Goal: Transaction & Acquisition: Purchase product/service

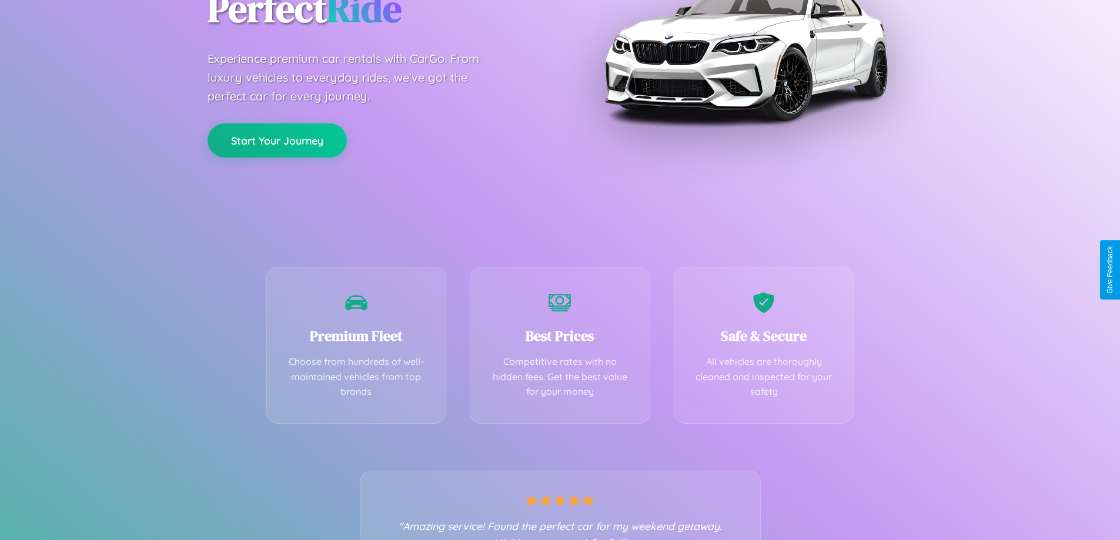
scroll to position [232, 0]
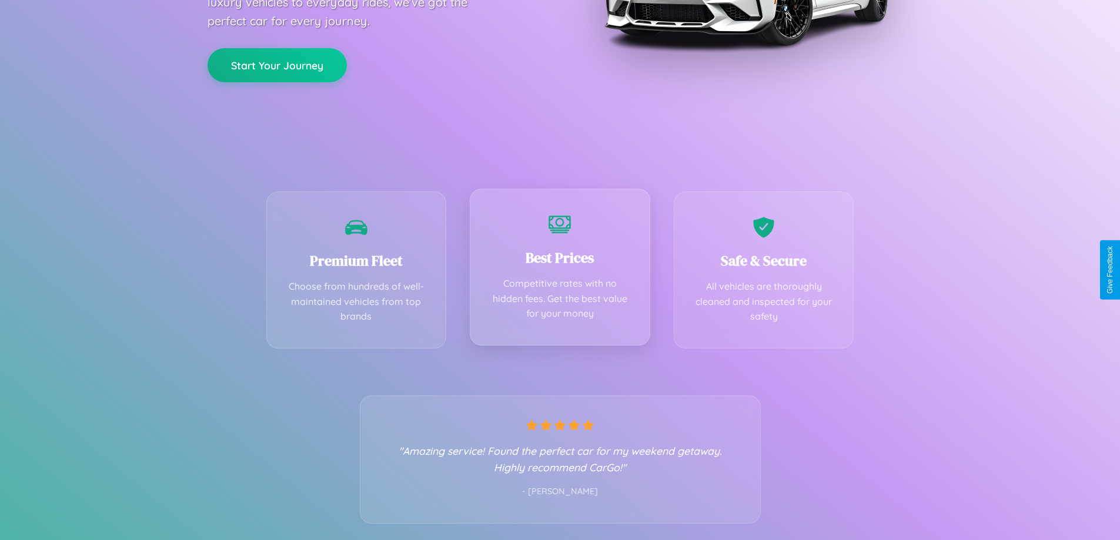
click at [560, 270] on div "Best Prices Competitive rates with no hidden fees. Get the best value for your …" at bounding box center [560, 267] width 181 height 157
click at [277, 65] on button "Start Your Journey" at bounding box center [277, 64] width 139 height 34
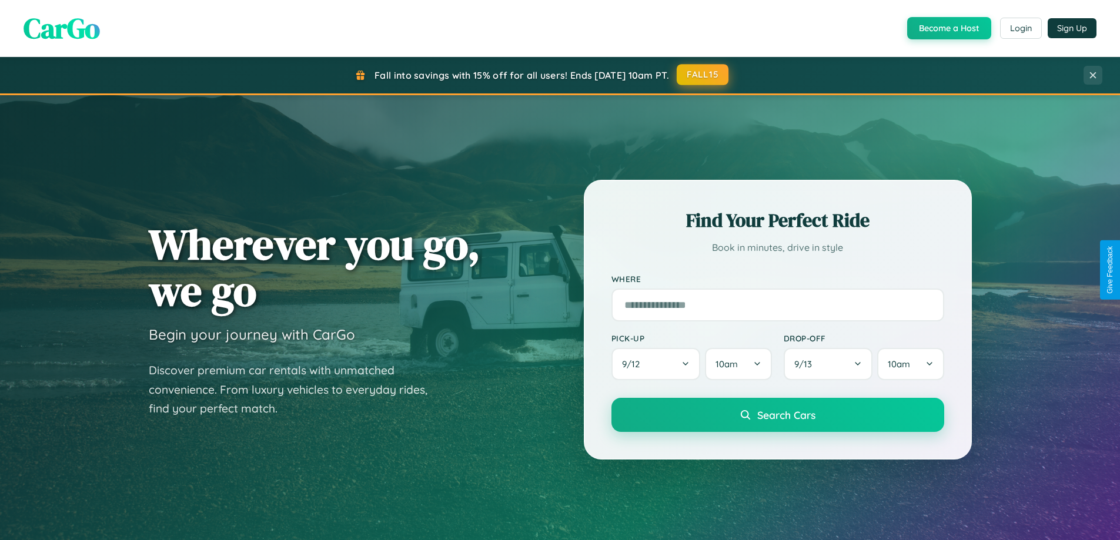
click at [703, 75] on button "FALL15" at bounding box center [703, 74] width 52 height 21
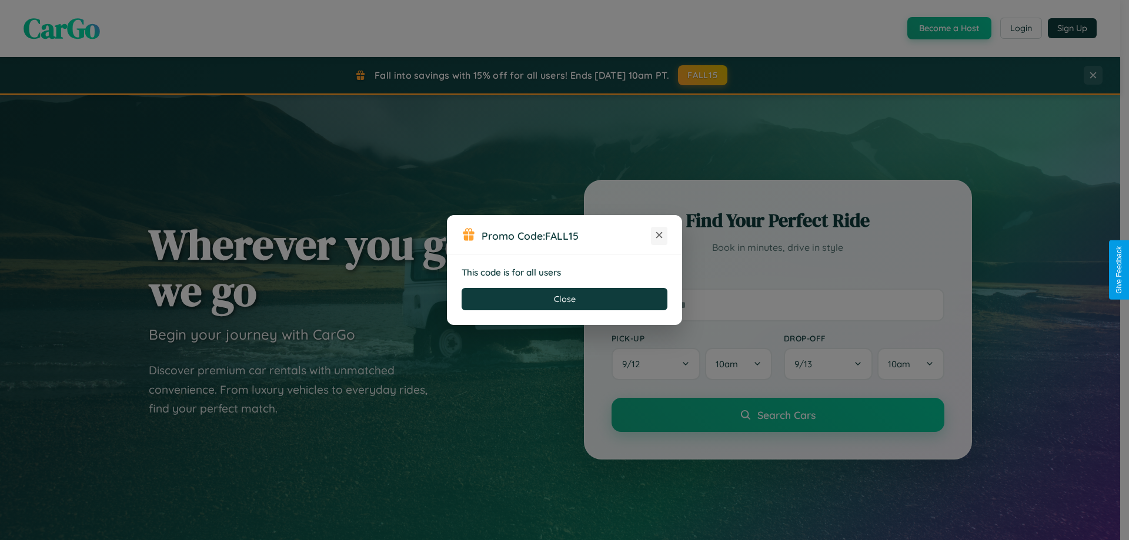
click at [659, 236] on icon at bounding box center [659, 235] width 12 height 12
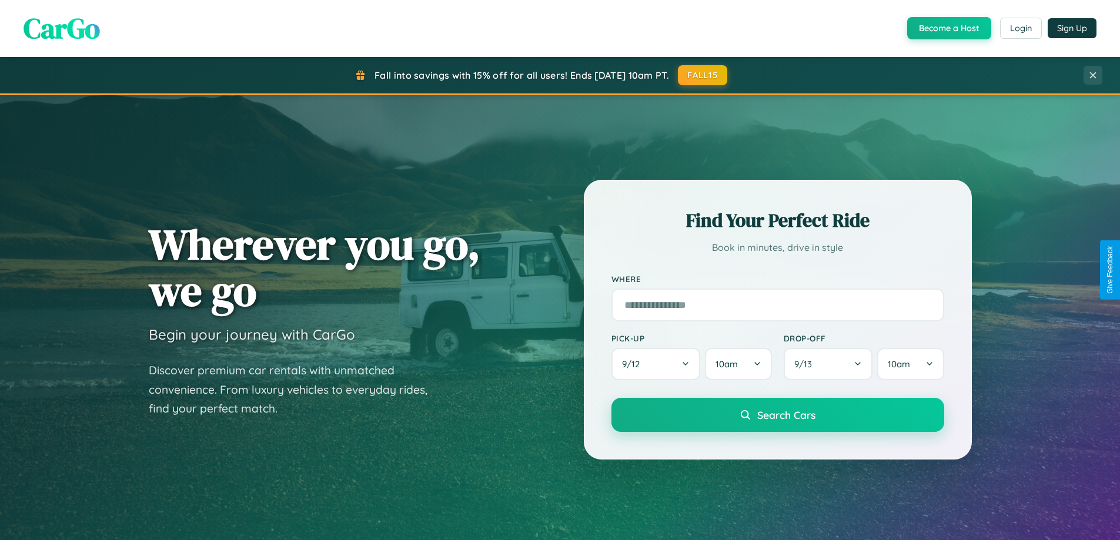
scroll to position [809, 0]
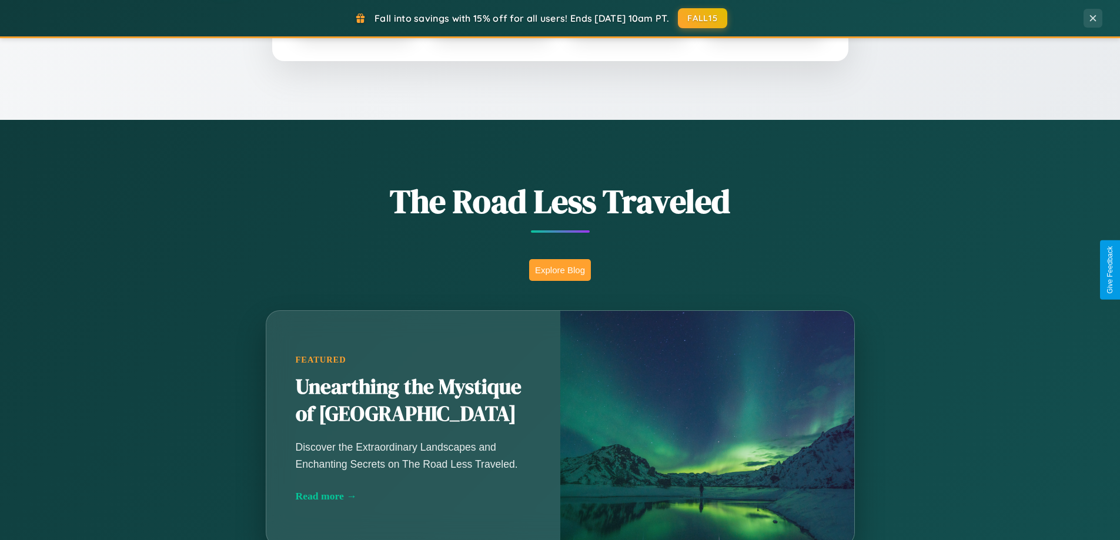
click at [560, 270] on button "Explore Blog" at bounding box center [560, 270] width 62 height 22
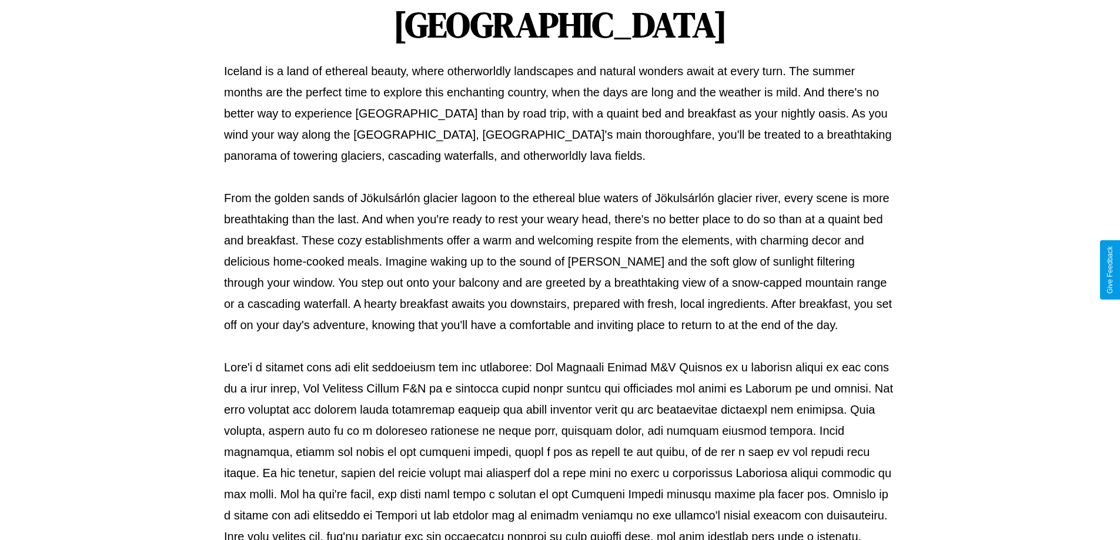
scroll to position [380, 0]
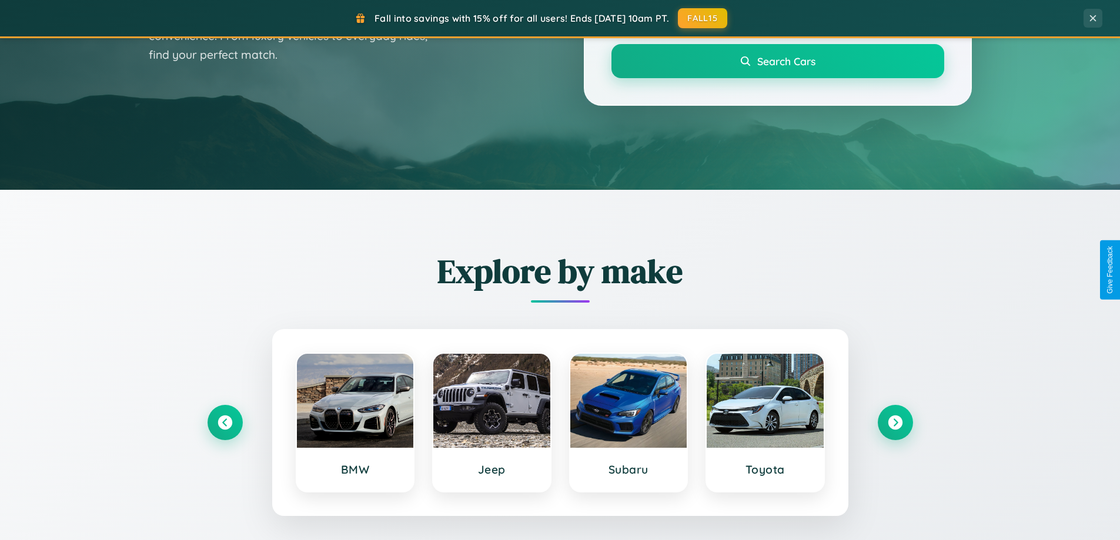
scroll to position [35, 0]
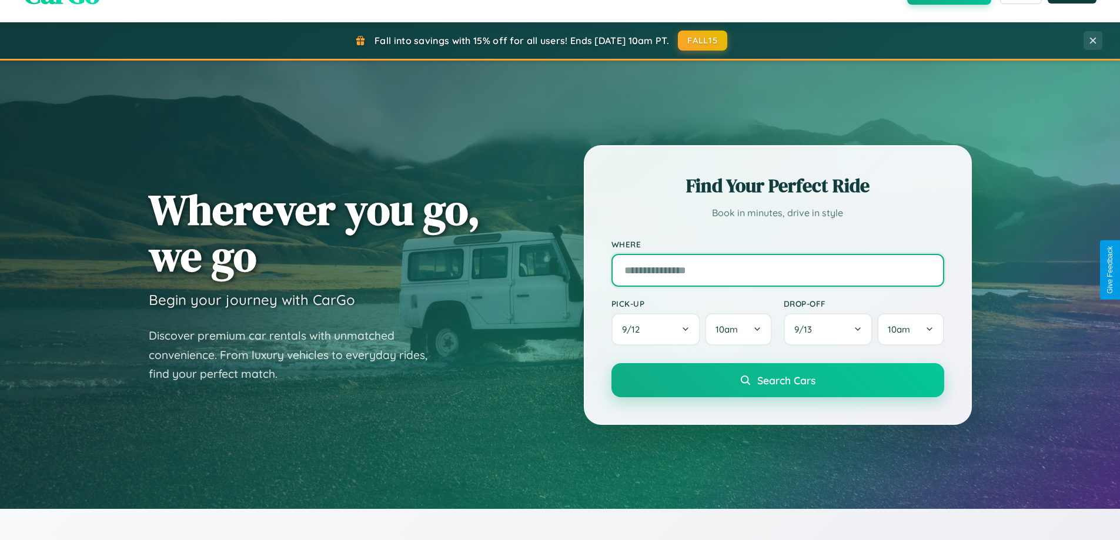
click at [777, 270] on input "text" at bounding box center [777, 270] width 333 height 33
type input "********"
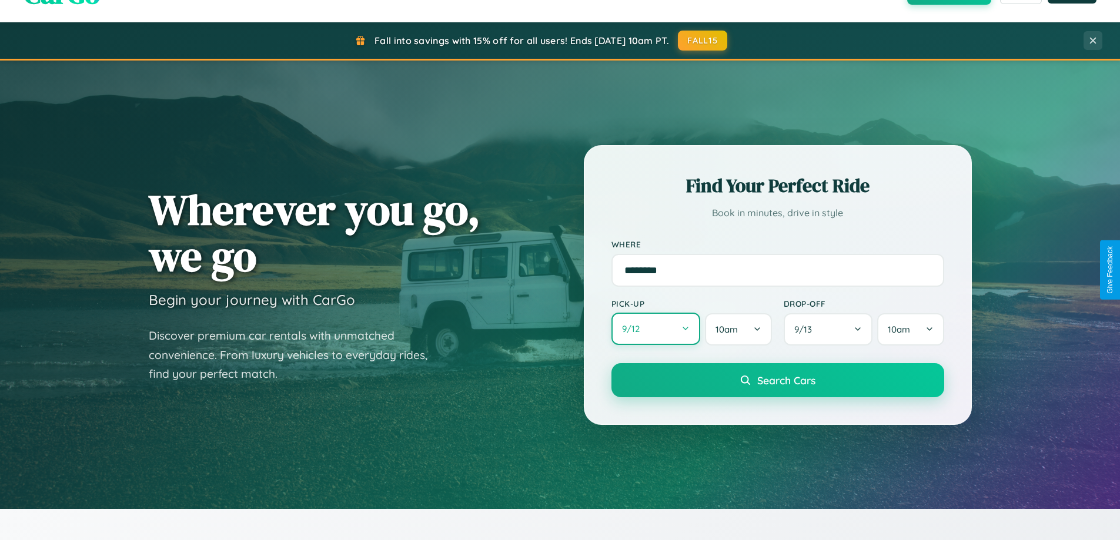
click at [656, 330] on button "9 / 12" at bounding box center [655, 329] width 89 height 32
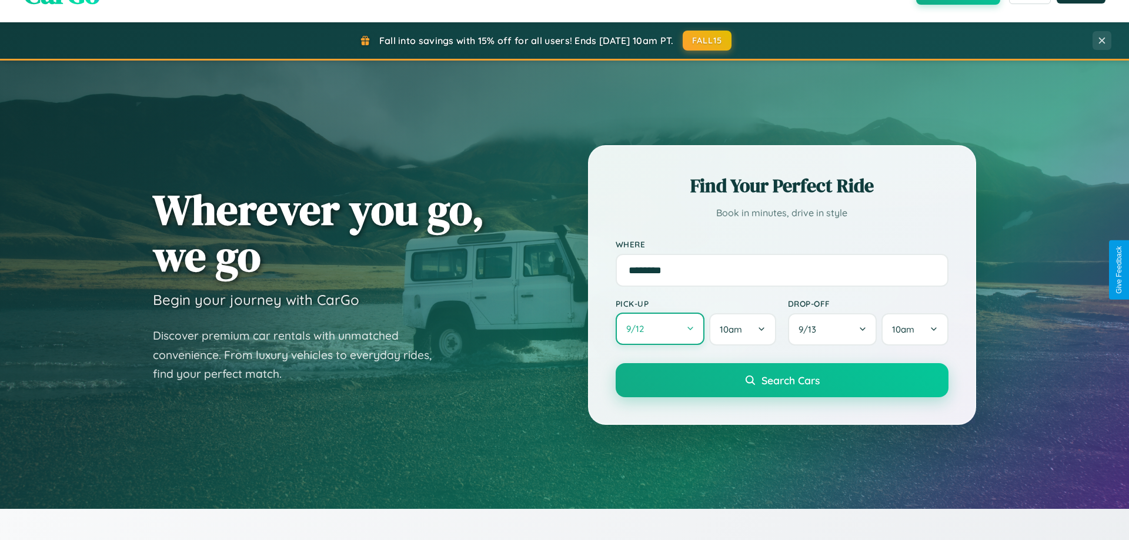
select select "*"
select select "****"
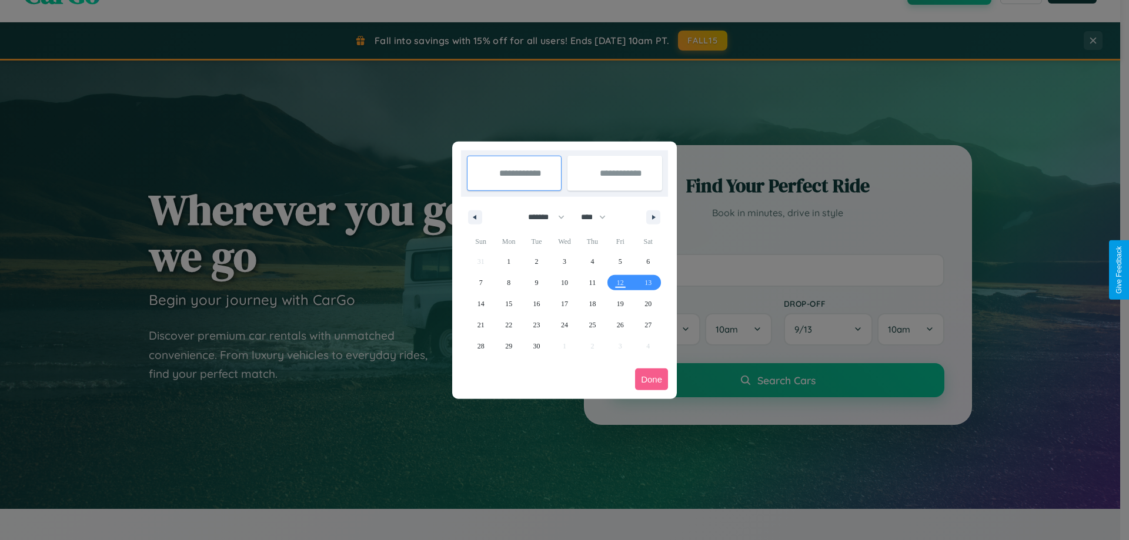
drag, startPoint x: 541, startPoint y: 217, endPoint x: 564, endPoint y: 236, distance: 30.1
click at [541, 217] on select "******* ******** ***** ***** *** **** **** ****** ********* ******* ******** **…" at bounding box center [544, 217] width 50 height 19
select select "**"
click at [536, 261] on span "2" at bounding box center [537, 261] width 4 height 21
type input "**********"
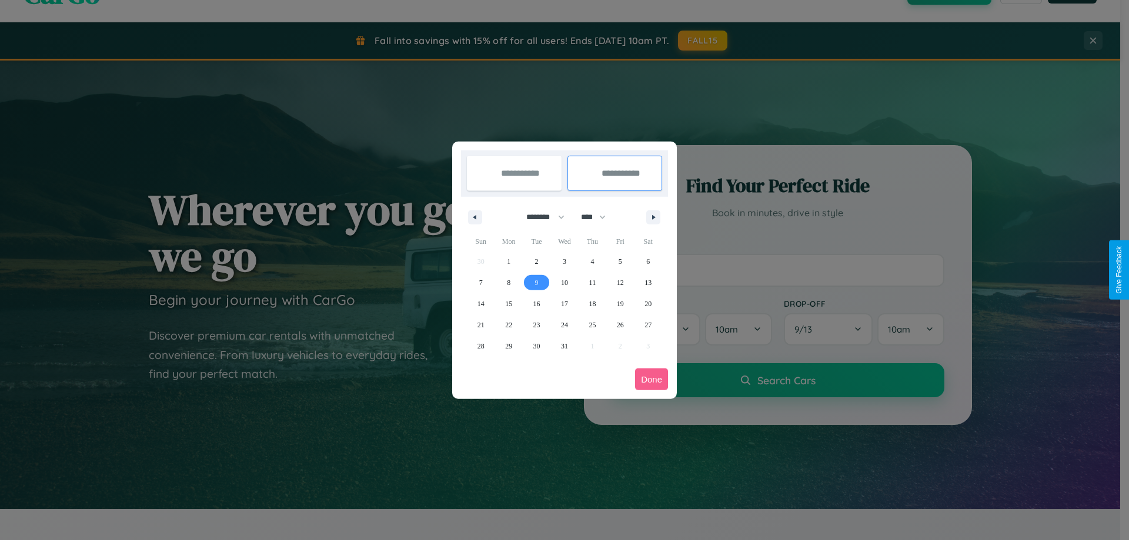
click at [536, 282] on span "9" at bounding box center [537, 282] width 4 height 21
type input "**********"
click at [651, 379] on button "Done" at bounding box center [651, 380] width 33 height 22
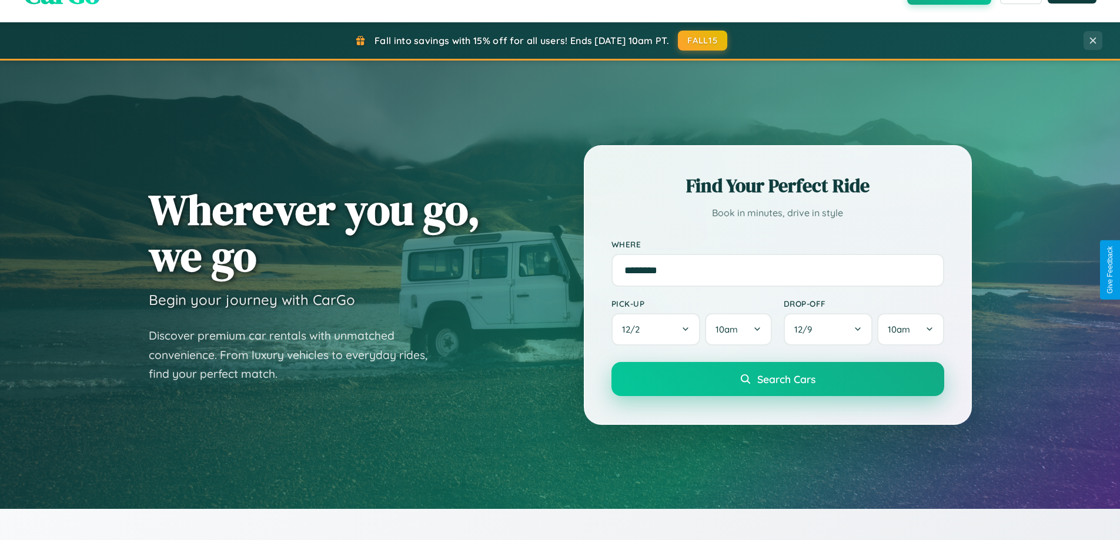
click at [777, 379] on span "Search Cars" at bounding box center [786, 379] width 58 height 13
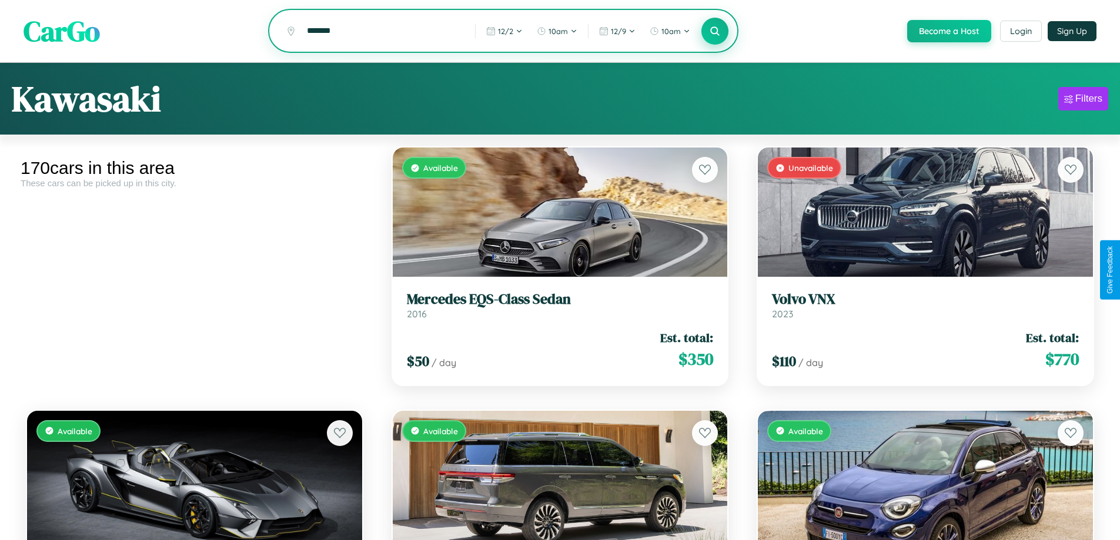
click at [714, 32] on icon at bounding box center [715, 30] width 11 height 11
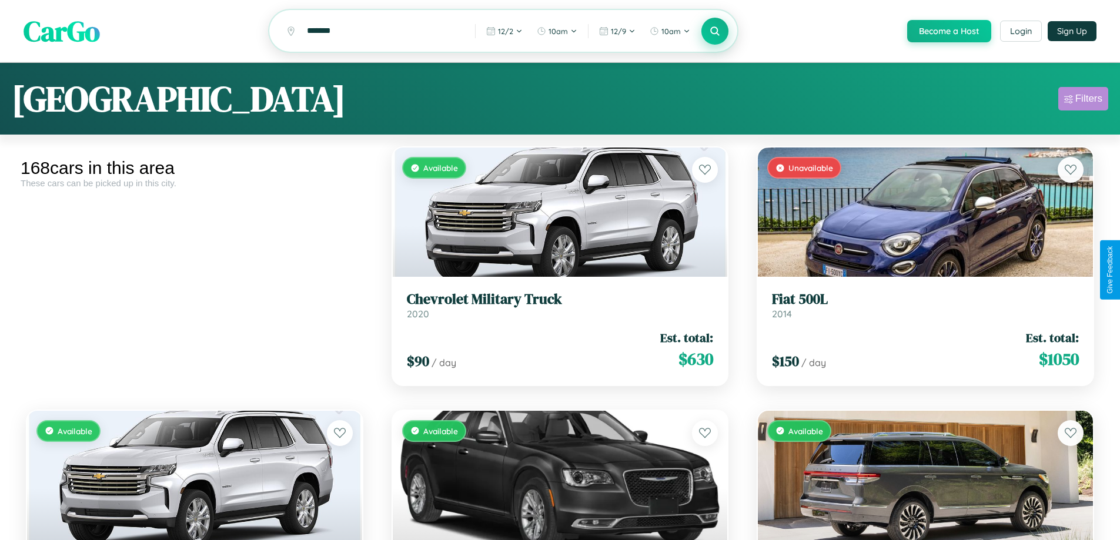
click at [1083, 101] on div "Filters" at bounding box center [1088, 99] width 27 height 12
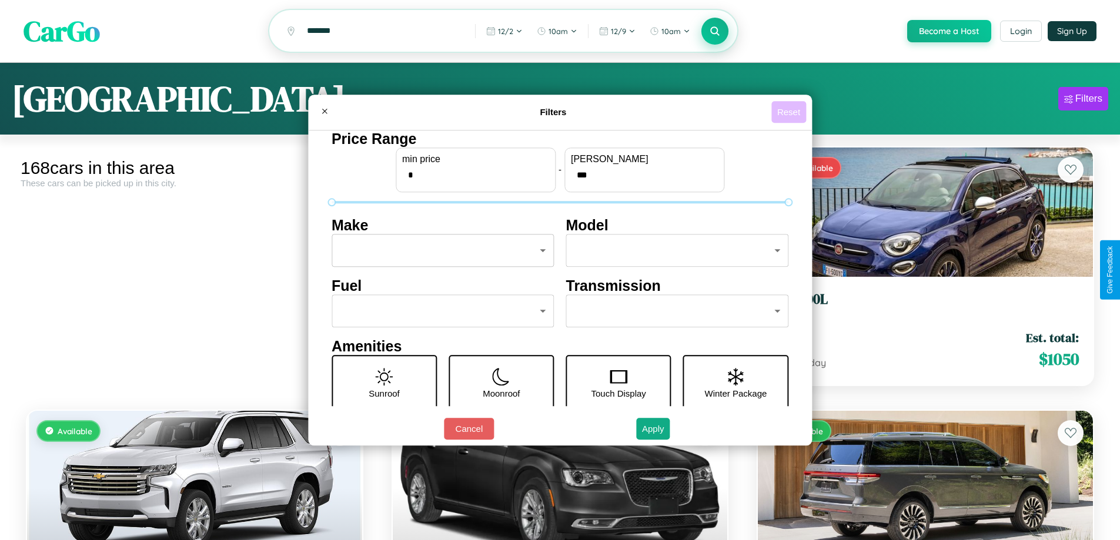
click at [790, 112] on button "Reset" at bounding box center [788, 112] width 35 height 22
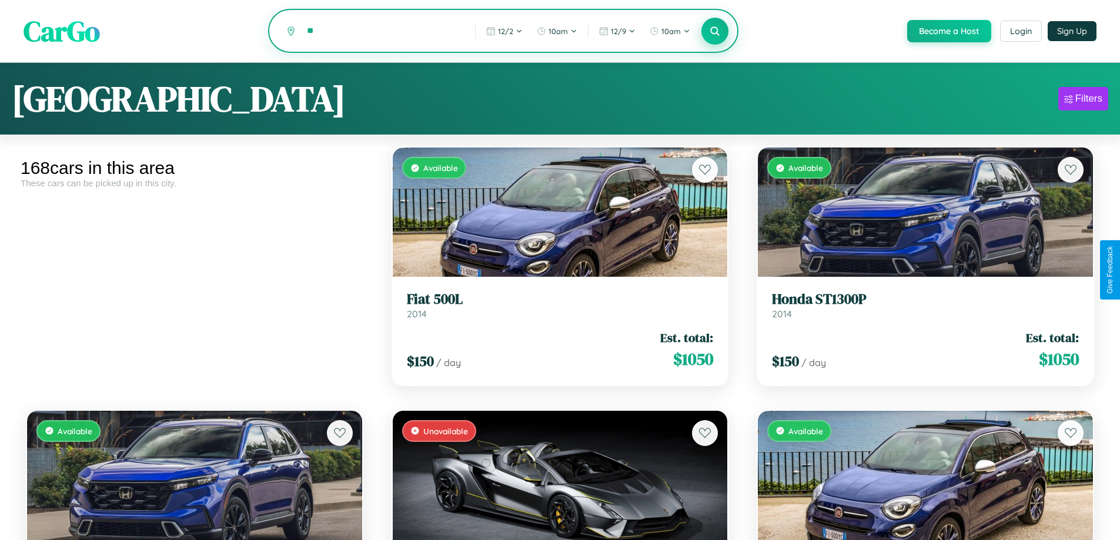
type input "*"
type input "*******"
click at [714, 32] on icon at bounding box center [715, 30] width 11 height 11
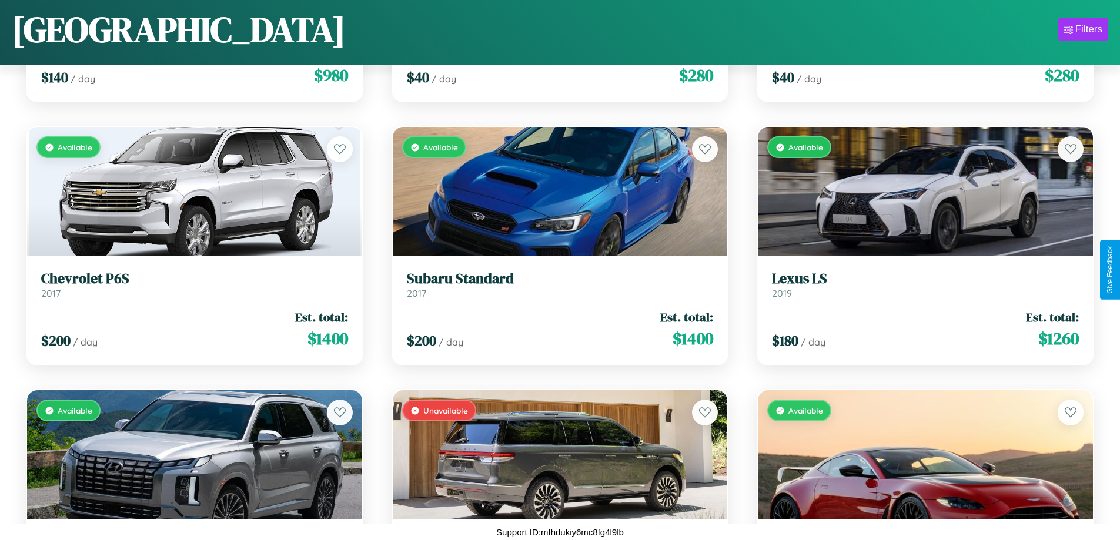
scroll to position [1482, 0]
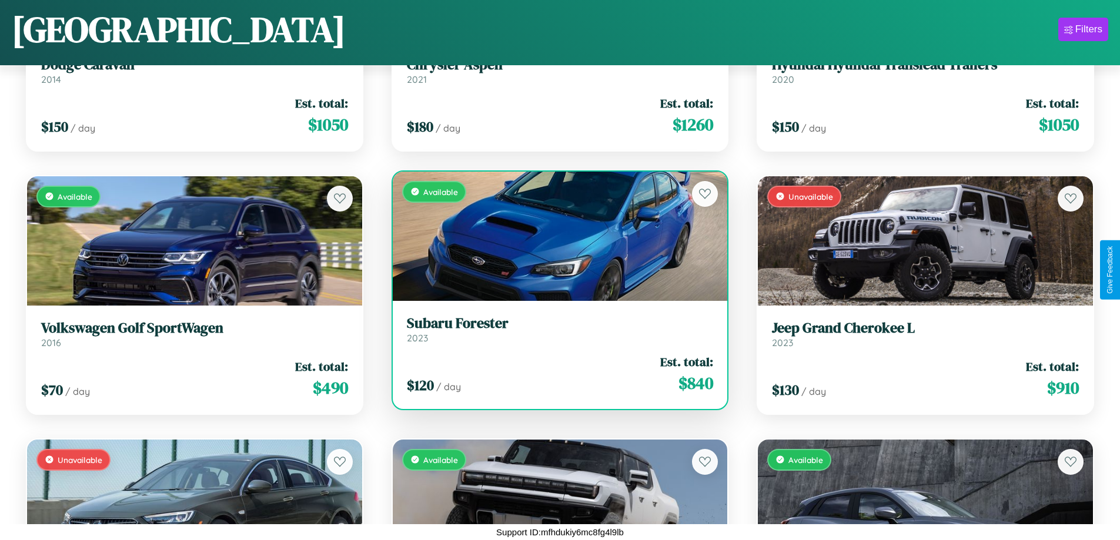
click at [555, 334] on link "Subaru Forester 2023" at bounding box center [560, 329] width 307 height 29
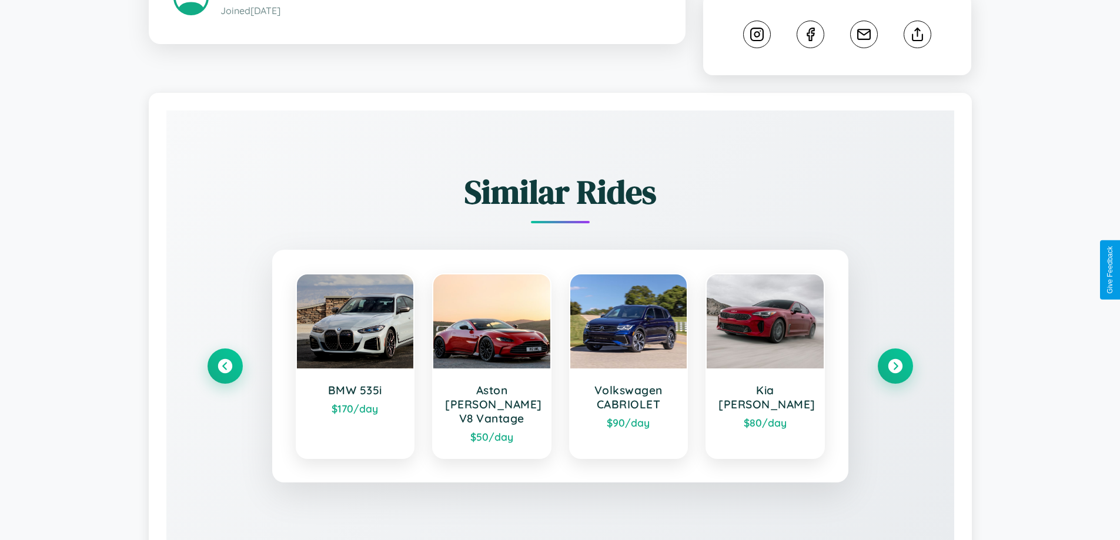
scroll to position [654, 0]
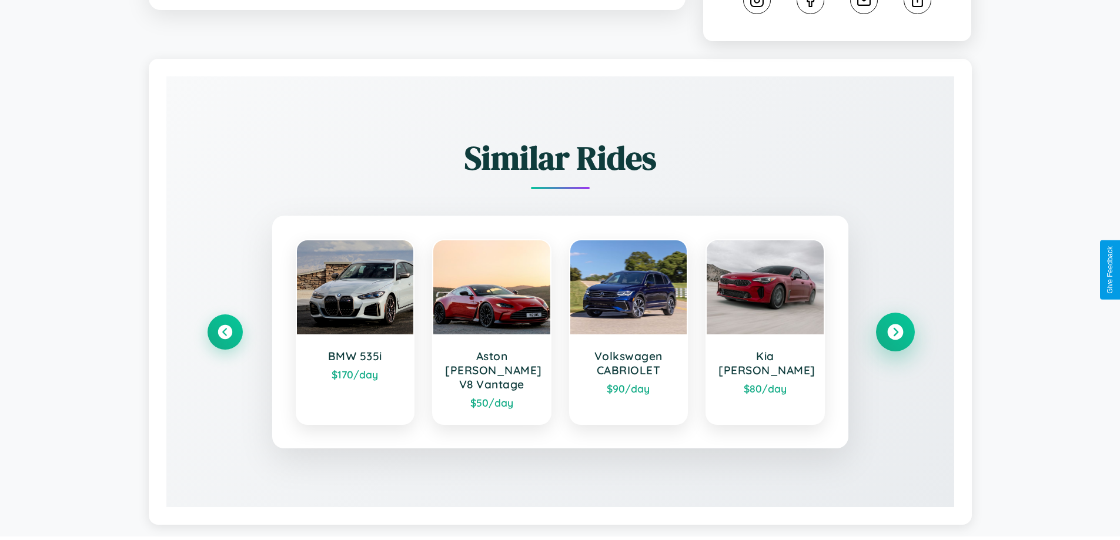
click at [895, 327] on icon at bounding box center [895, 333] width 16 height 16
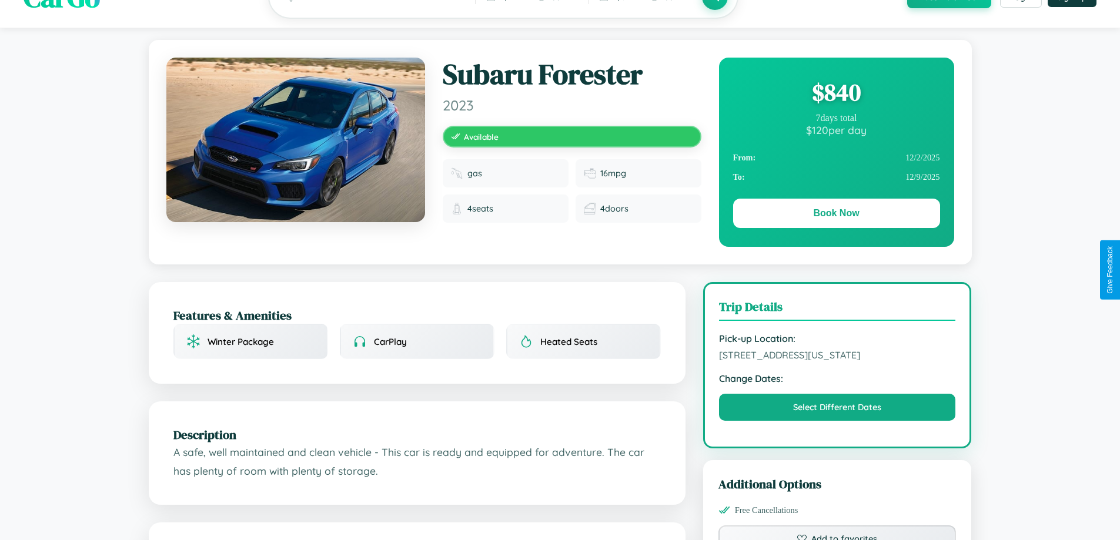
scroll to position [0, 0]
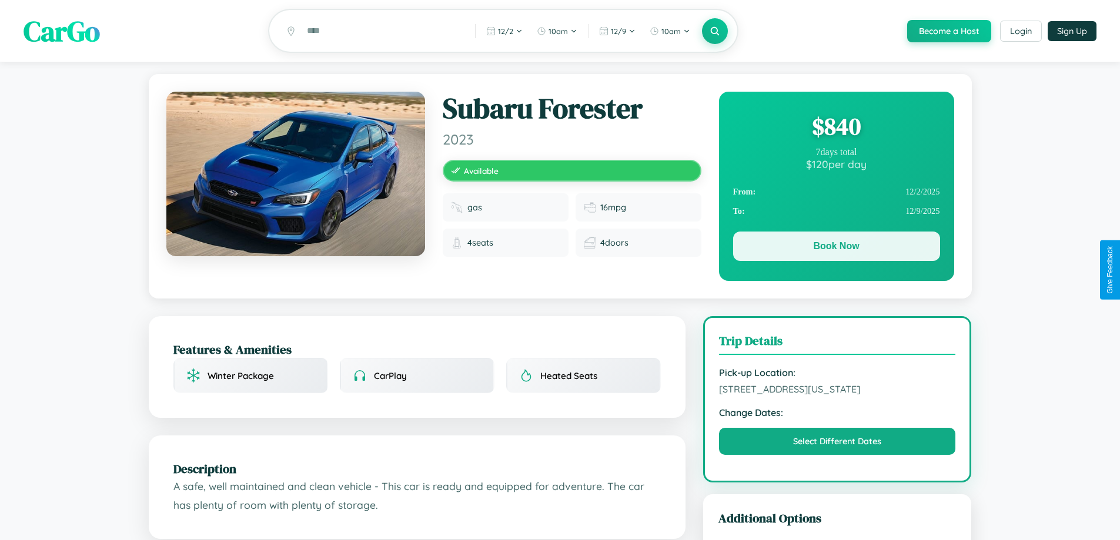
click at [836, 249] on button "Book Now" at bounding box center [836, 246] width 207 height 29
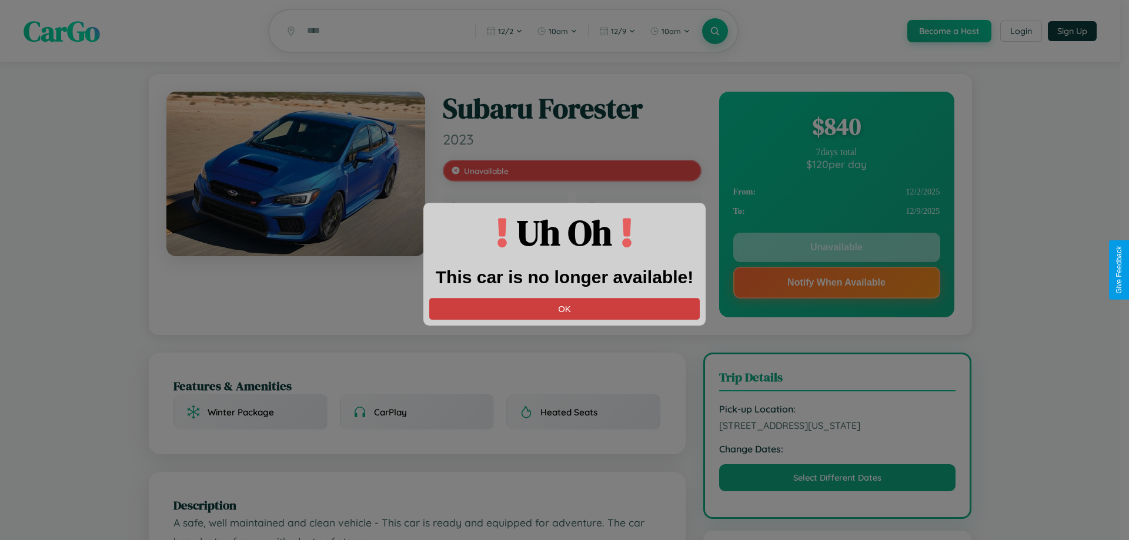
click at [564, 309] on button "OK" at bounding box center [564, 309] width 270 height 22
